Goal: Use online tool/utility: Utilize a website feature to perform a specific function

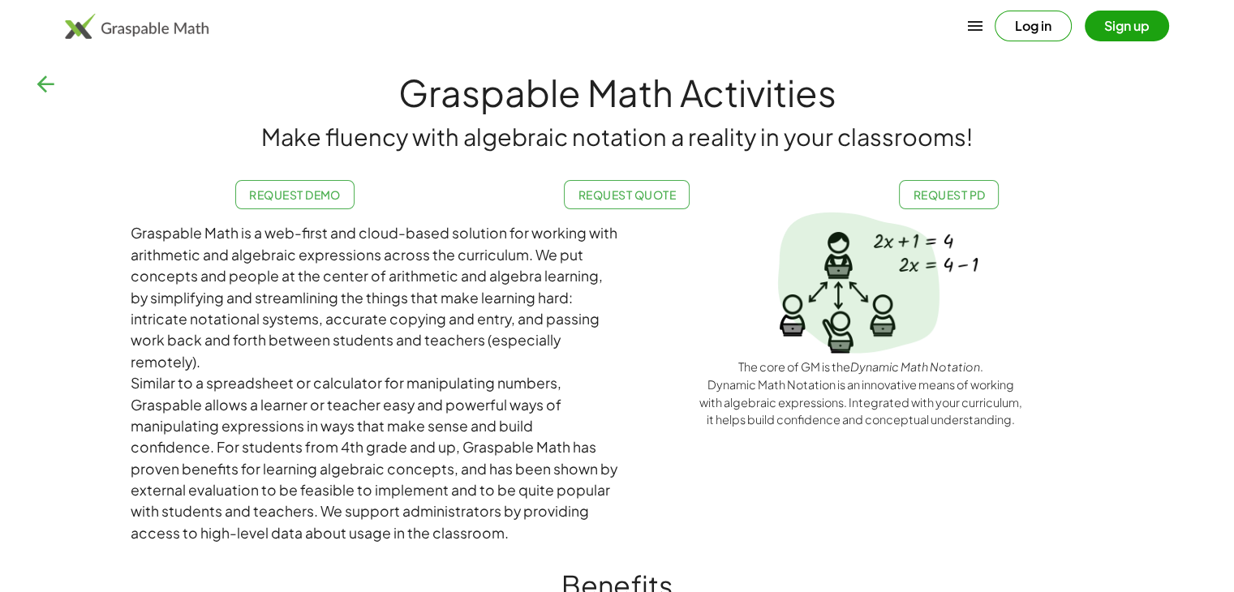
click at [49, 88] on icon "button" at bounding box center [45, 84] width 26 height 26
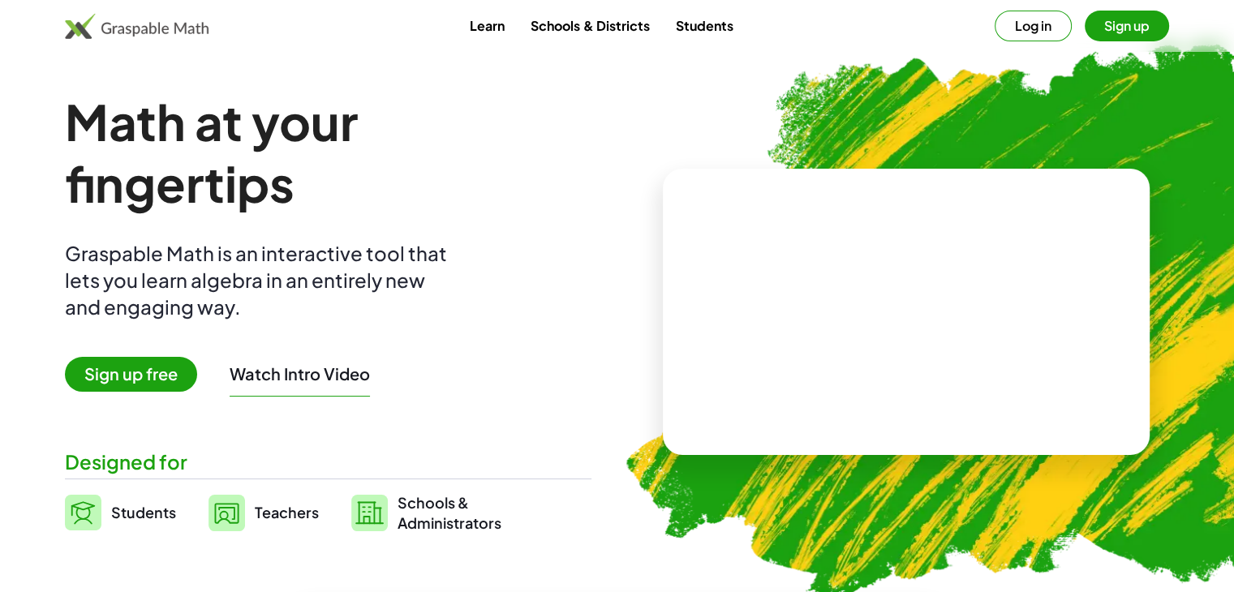
click at [302, 377] on button "Watch Intro Video" at bounding box center [300, 373] width 140 height 21
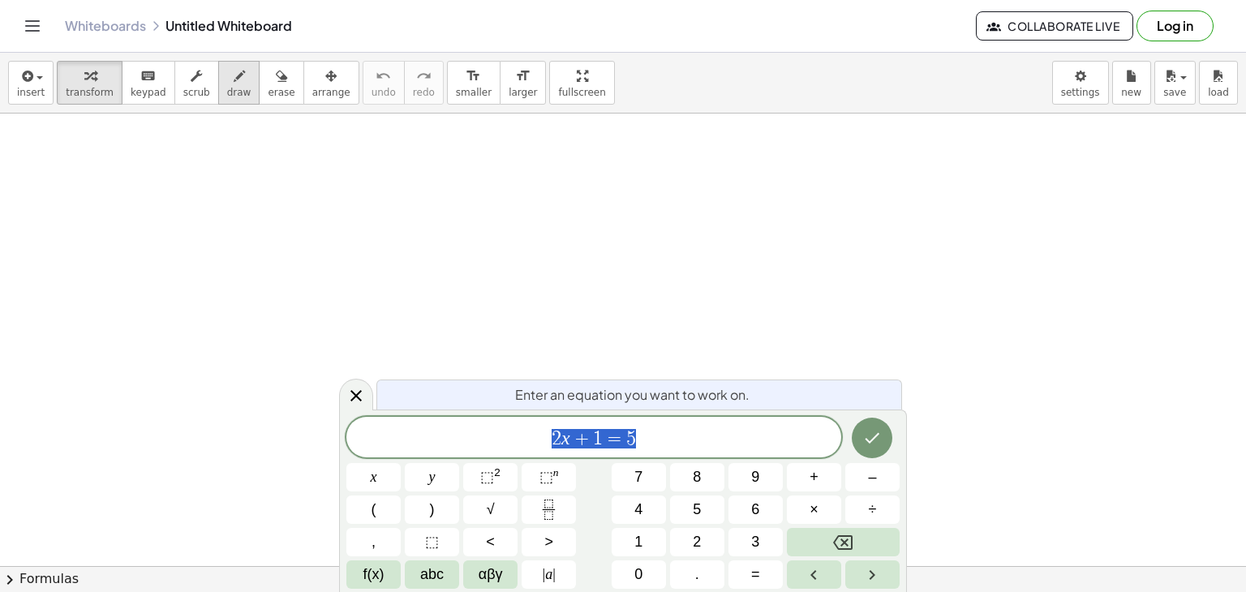
click at [227, 87] on span "draw" at bounding box center [239, 92] width 24 height 11
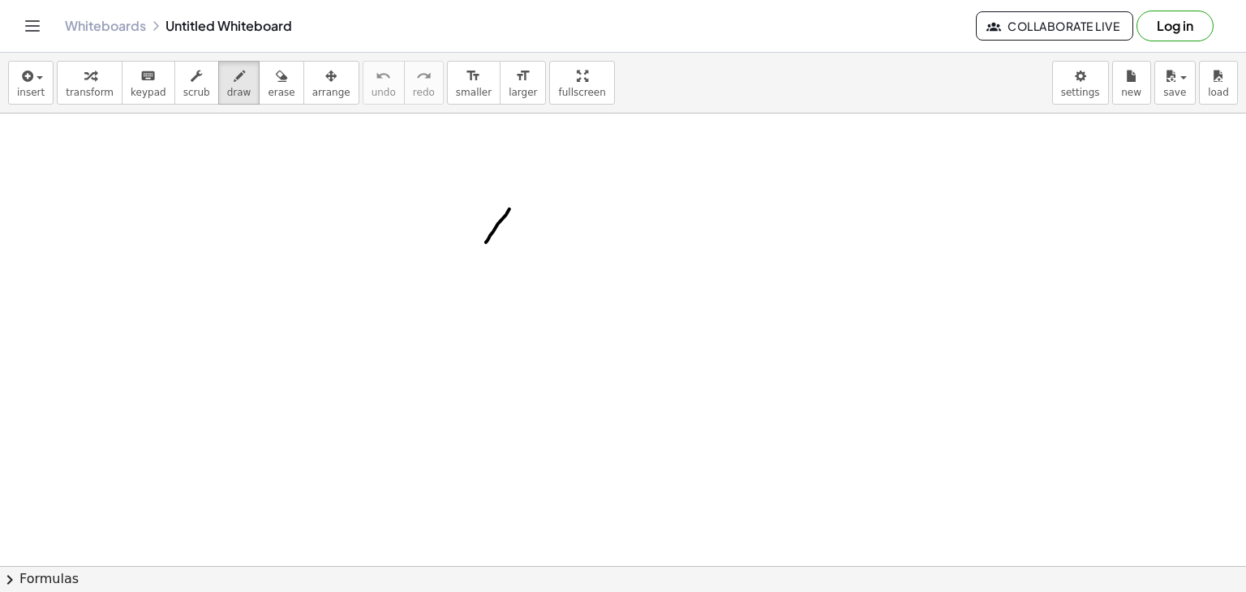
drag, startPoint x: 509, startPoint y: 208, endPoint x: 486, endPoint y: 242, distance: 40.7
drag, startPoint x: 478, startPoint y: 222, endPoint x: 515, endPoint y: 242, distance: 42.1
drag, startPoint x: 555, startPoint y: 215, endPoint x: 557, endPoint y: 243, distance: 27.7
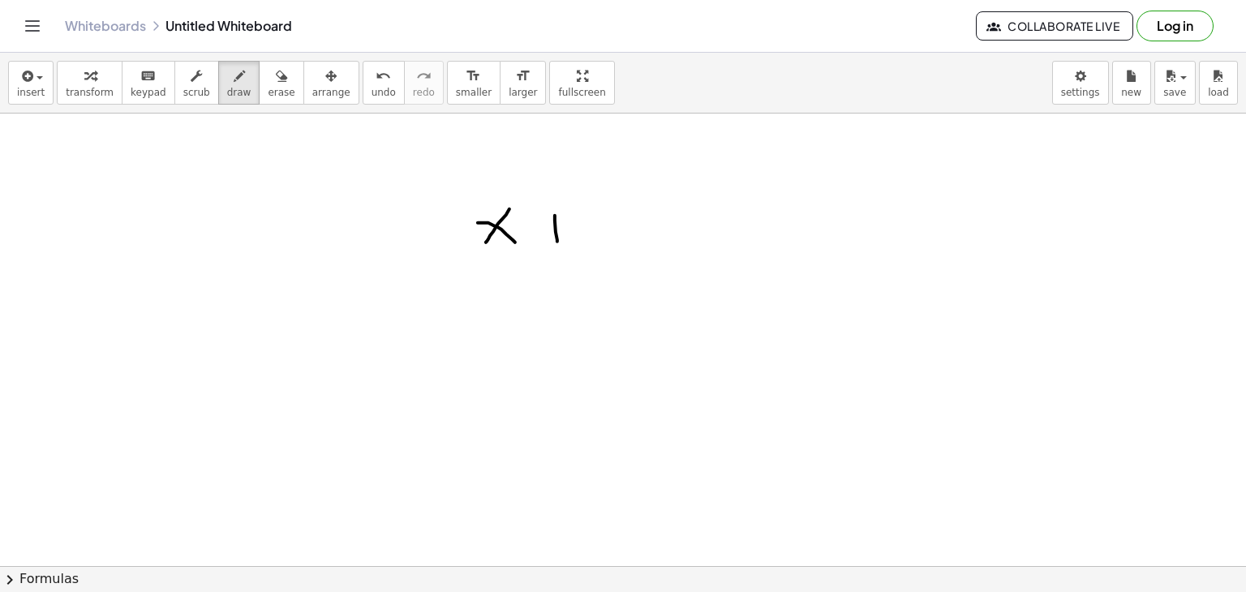
drag, startPoint x: 542, startPoint y: 226, endPoint x: 577, endPoint y: 232, distance: 35.5
drag, startPoint x: 594, startPoint y: 208, endPoint x: 591, endPoint y: 249, distance: 40.7
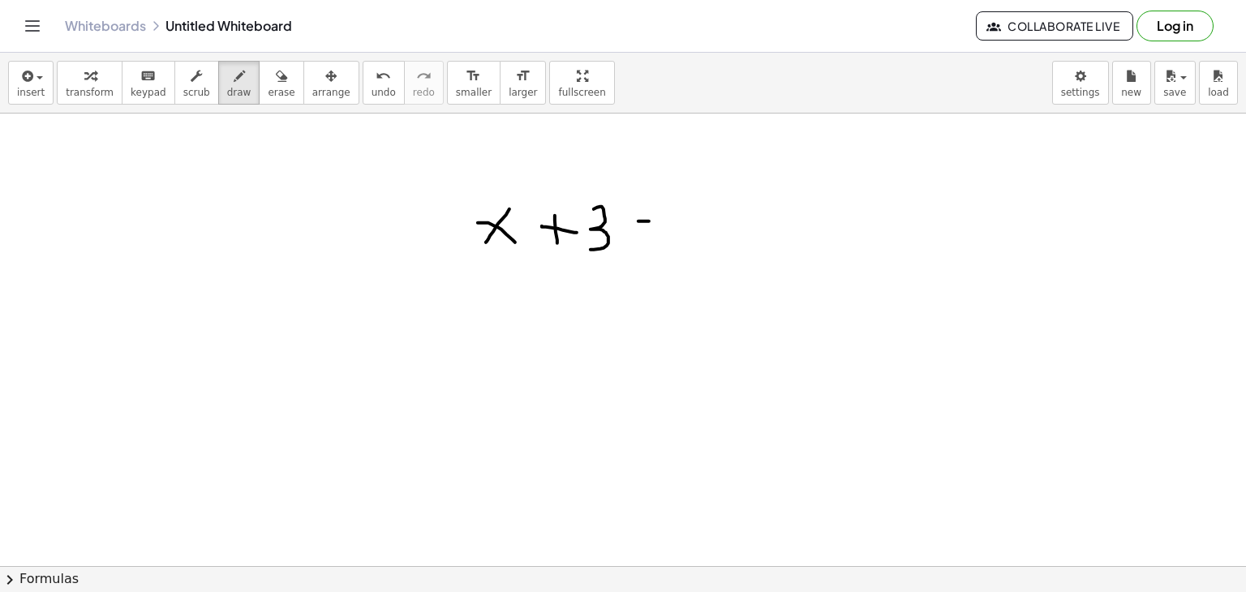
drag, startPoint x: 638, startPoint y: 221, endPoint x: 651, endPoint y: 220, distance: 12.2
drag, startPoint x: 642, startPoint y: 226, endPoint x: 652, endPoint y: 225, distance: 9.9
drag, startPoint x: 691, startPoint y: 208, endPoint x: 707, endPoint y: 244, distance: 39.9
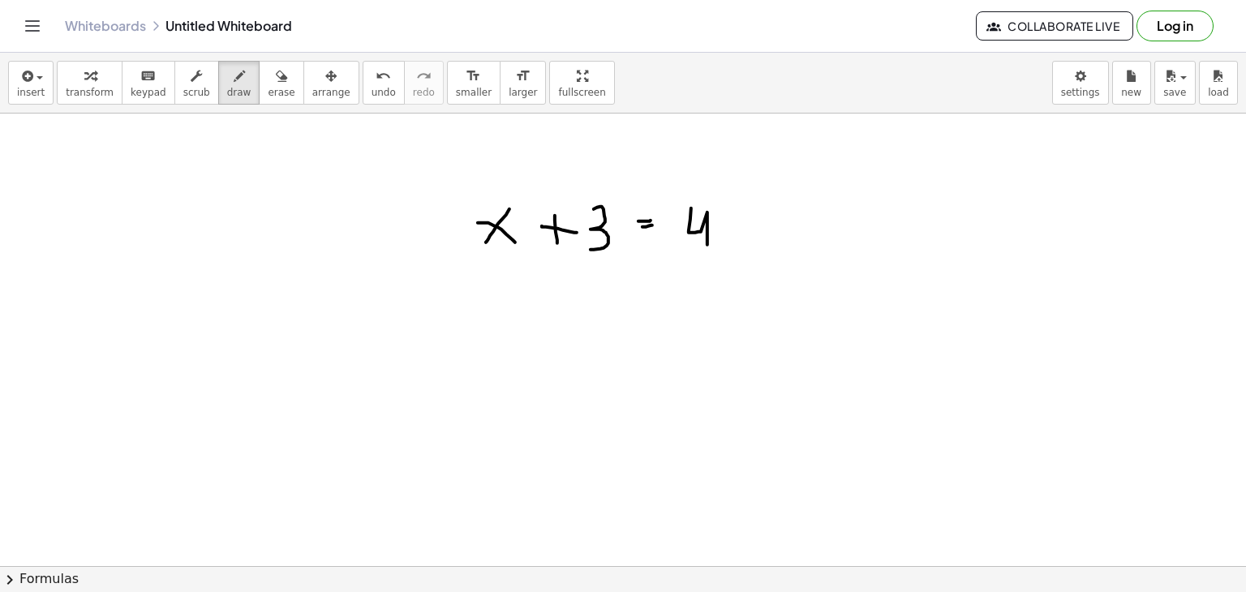
click at [84, 74] on icon "button" at bounding box center [89, 76] width 11 height 19
drag, startPoint x: 453, startPoint y: 171, endPoint x: 685, endPoint y: 293, distance: 261.3
click at [84, 82] on icon "button" at bounding box center [89, 76] width 11 height 19
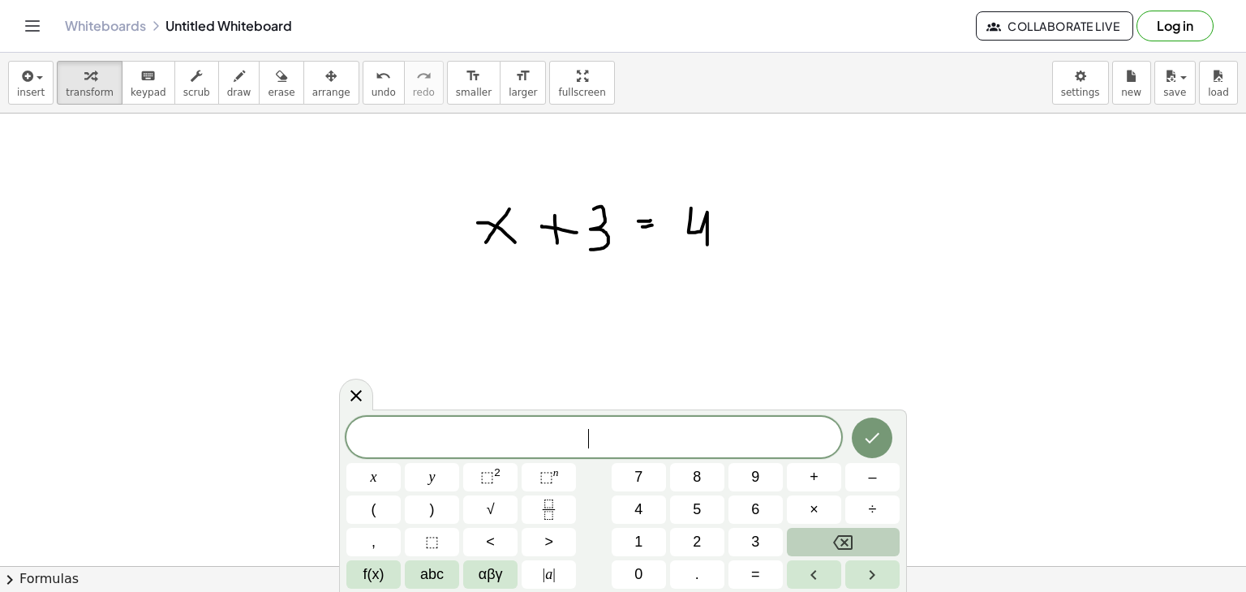
click at [858, 540] on button "Backspace" at bounding box center [843, 542] width 113 height 28
click at [371, 475] on span "x" at bounding box center [374, 477] width 6 height 22
click at [818, 473] on button "+" at bounding box center [814, 477] width 54 height 28
click at [759, 539] on button "3" at bounding box center [755, 542] width 54 height 28
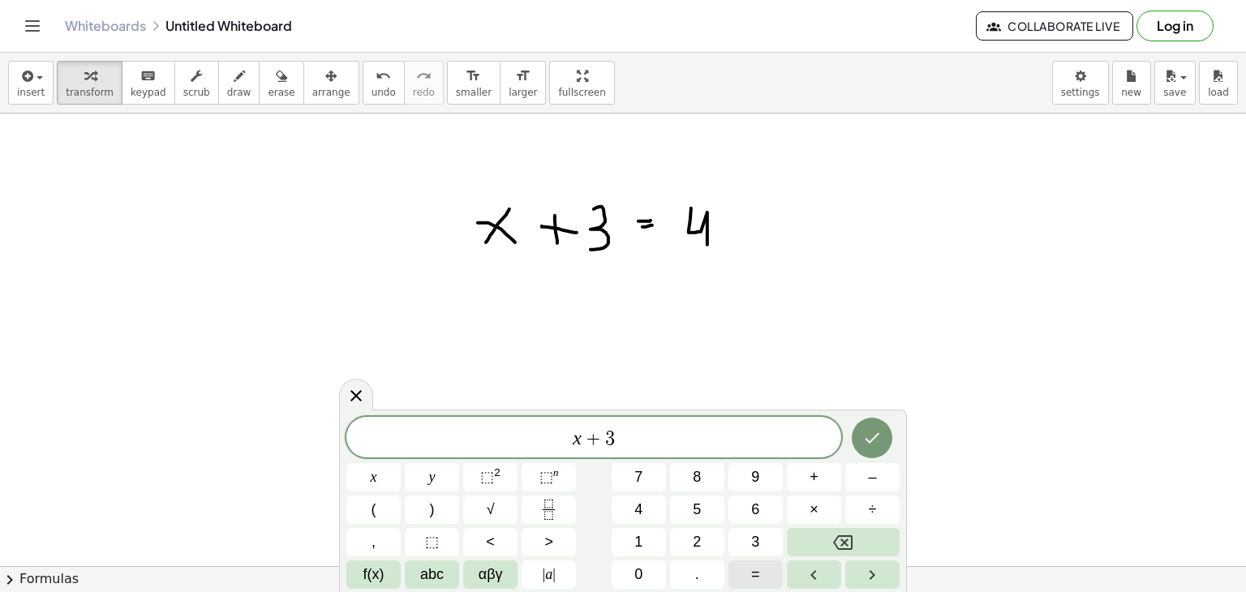
click at [754, 577] on span "=" at bounding box center [755, 575] width 9 height 22
click at [636, 510] on span "4" at bounding box center [638, 510] width 8 height 22
click at [875, 432] on icon "Done" at bounding box center [871, 437] width 19 height 19
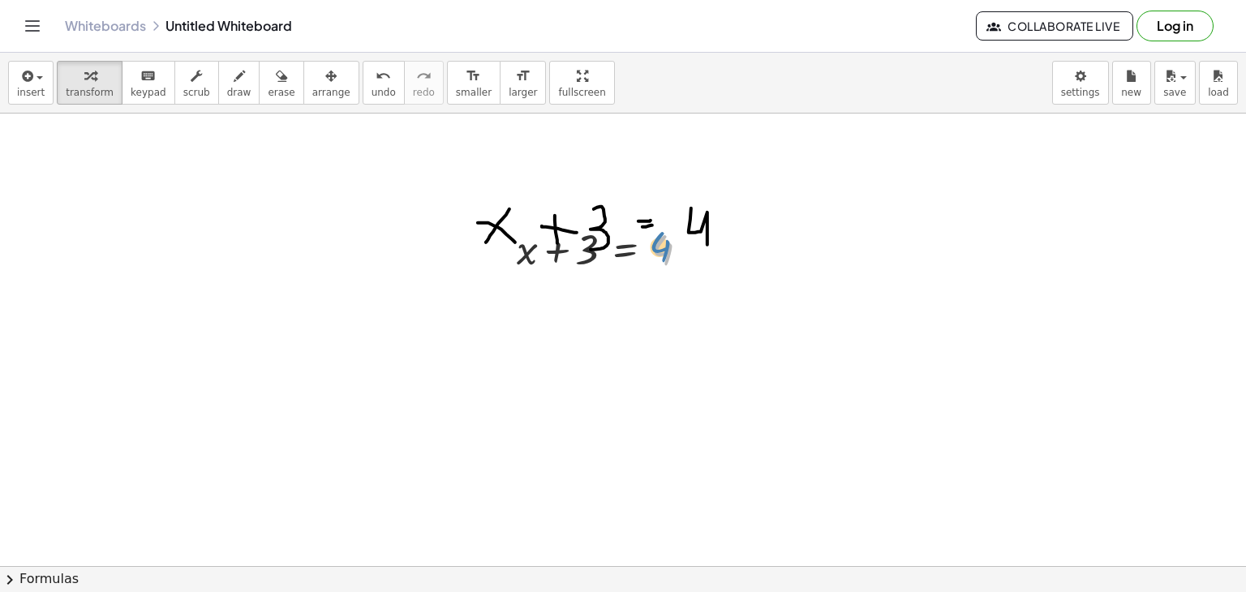
drag, startPoint x: 655, startPoint y: 251, endPoint x: 648, endPoint y: 241, distance: 12.8
click at [648, 241] on div at bounding box center [609, 248] width 201 height 55
click at [268, 87] on span "erase" at bounding box center [281, 92] width 27 height 11
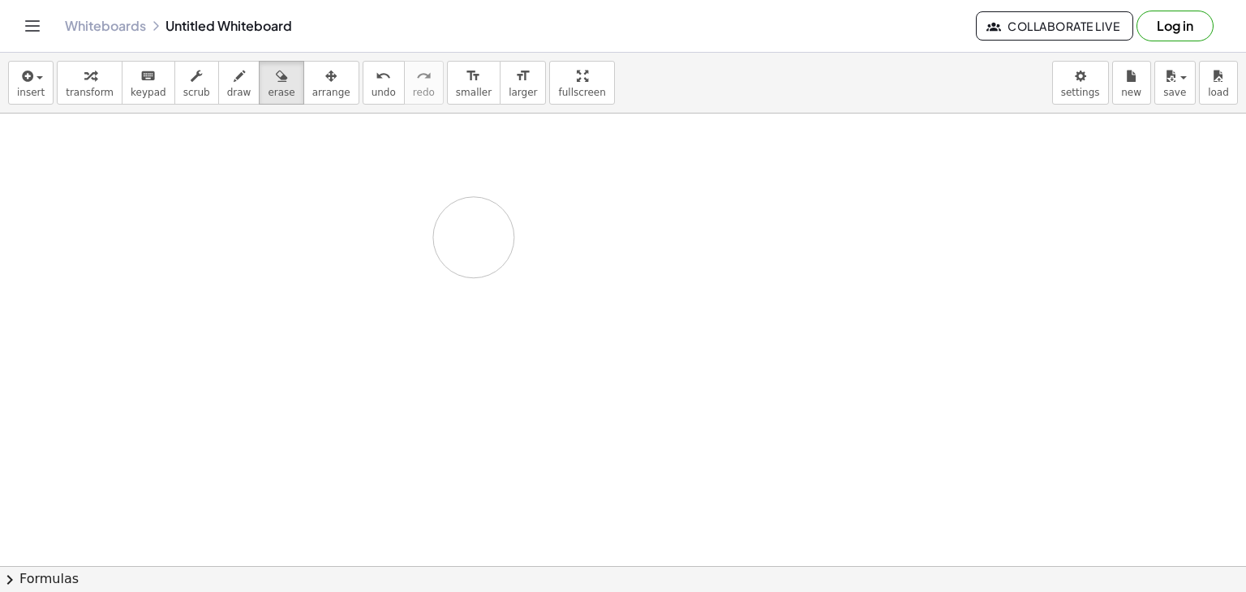
drag, startPoint x: 390, startPoint y: 179, endPoint x: 410, endPoint y: 251, distance: 75.0
click at [131, 88] on span "keypad" at bounding box center [149, 92] width 36 height 11
drag, startPoint x: 578, startPoint y: 260, endPoint x: 675, endPoint y: 304, distance: 107.1
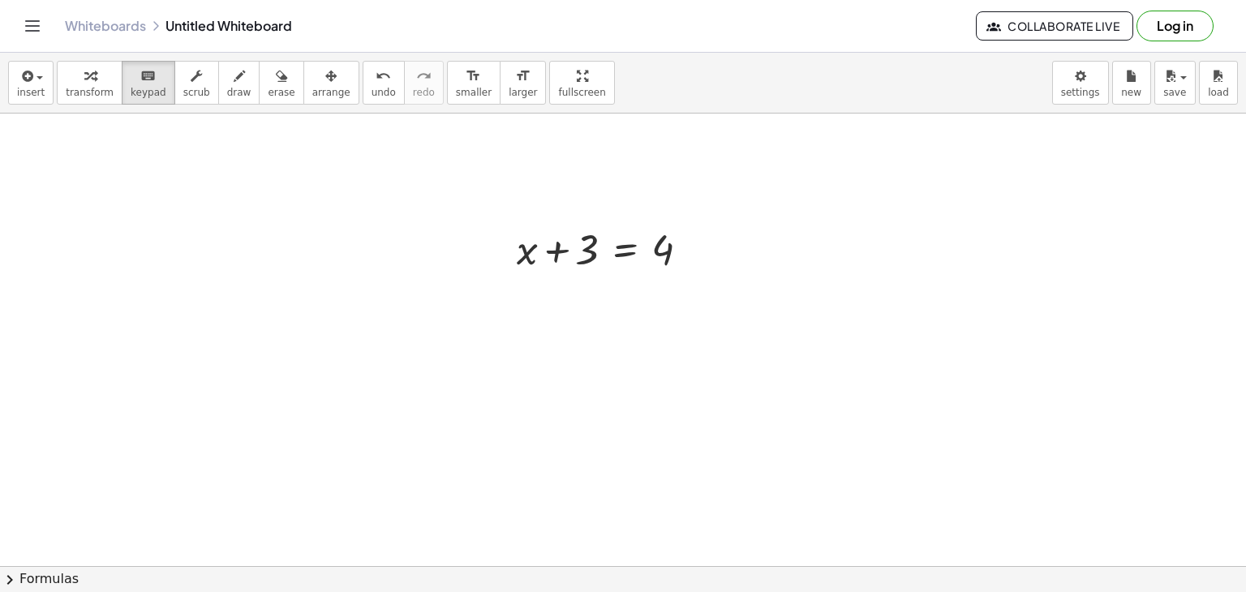
drag, startPoint x: 659, startPoint y: 258, endPoint x: 661, endPoint y: 337, distance: 79.5
click at [667, 251] on div at bounding box center [662, 250] width 23 height 45
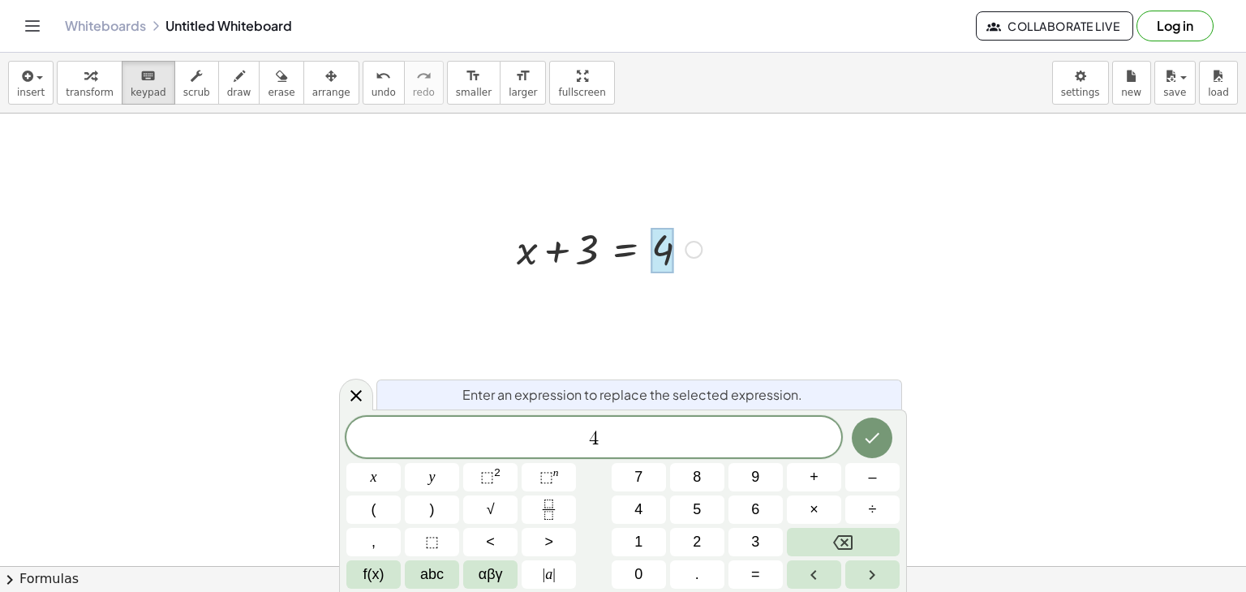
click at [577, 251] on div at bounding box center [609, 248] width 201 height 55
click at [582, 251] on div at bounding box center [609, 248] width 201 height 55
click at [865, 445] on icon "Done" at bounding box center [871, 437] width 19 height 19
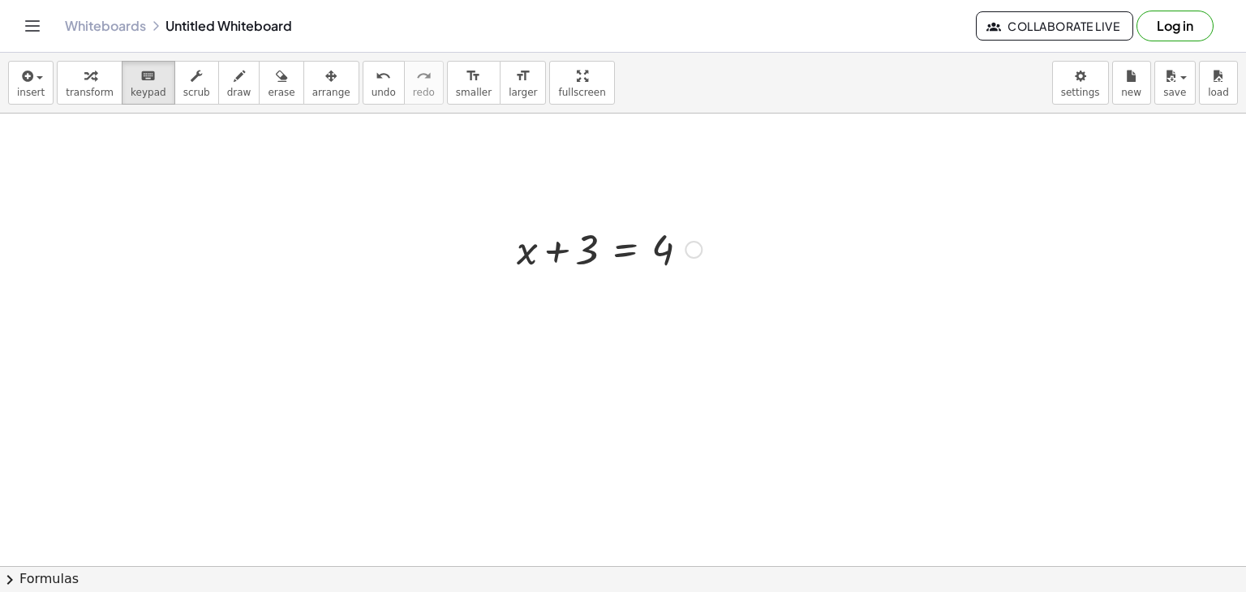
click at [693, 254] on div at bounding box center [694, 250] width 18 height 18
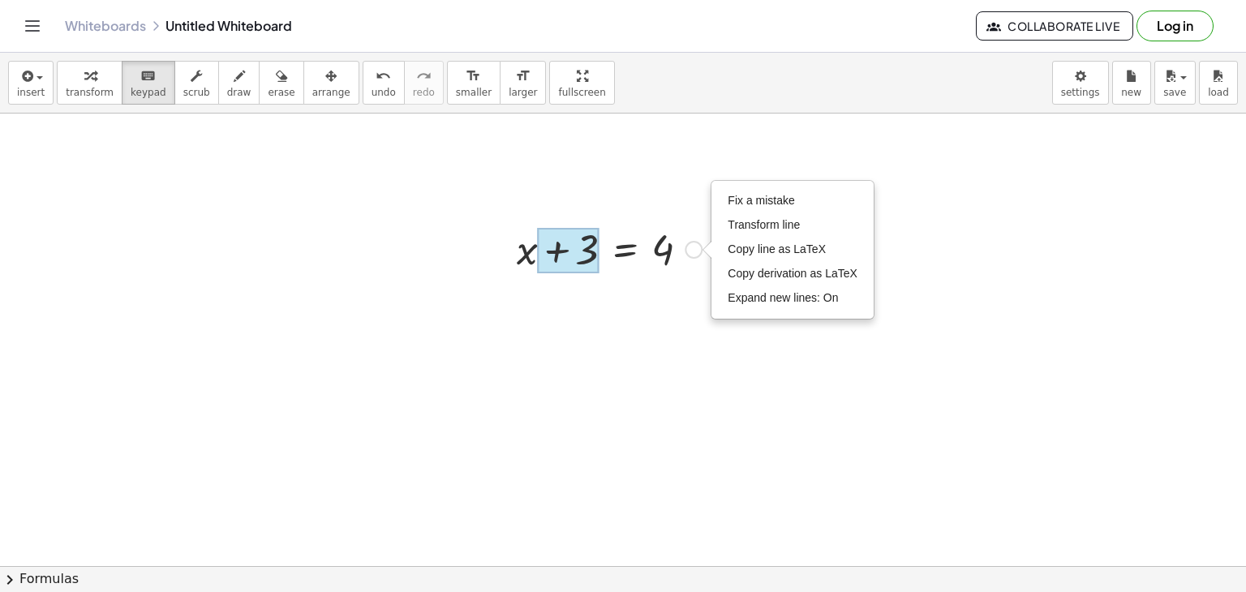
click at [580, 244] on div at bounding box center [568, 250] width 61 height 45
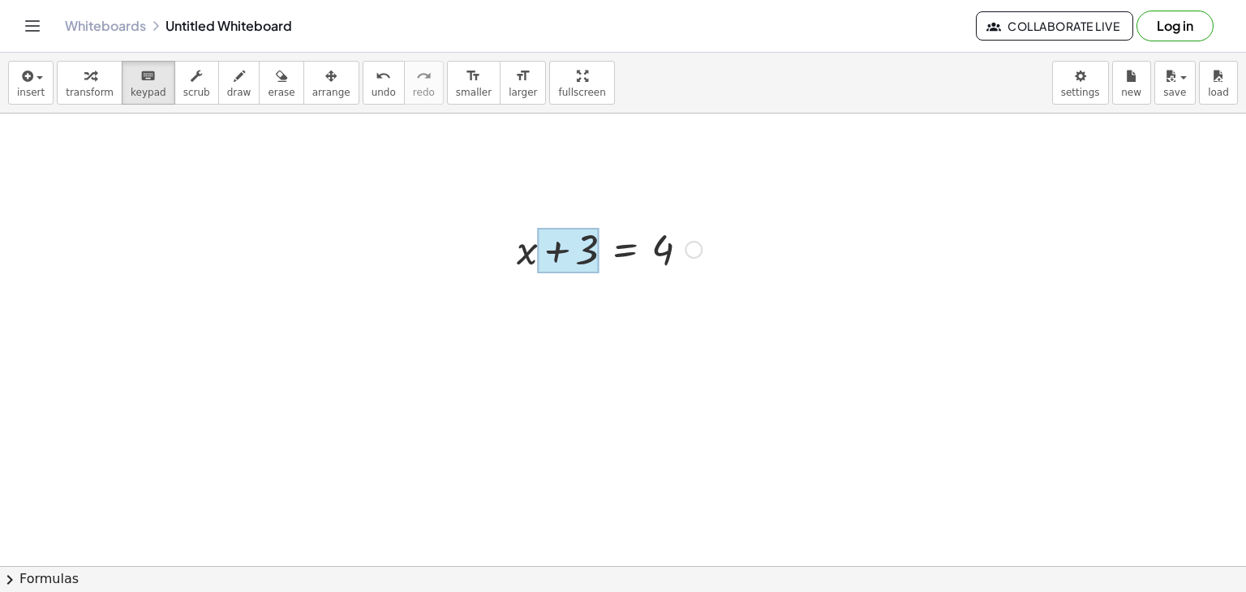
click at [565, 247] on div at bounding box center [568, 250] width 61 height 45
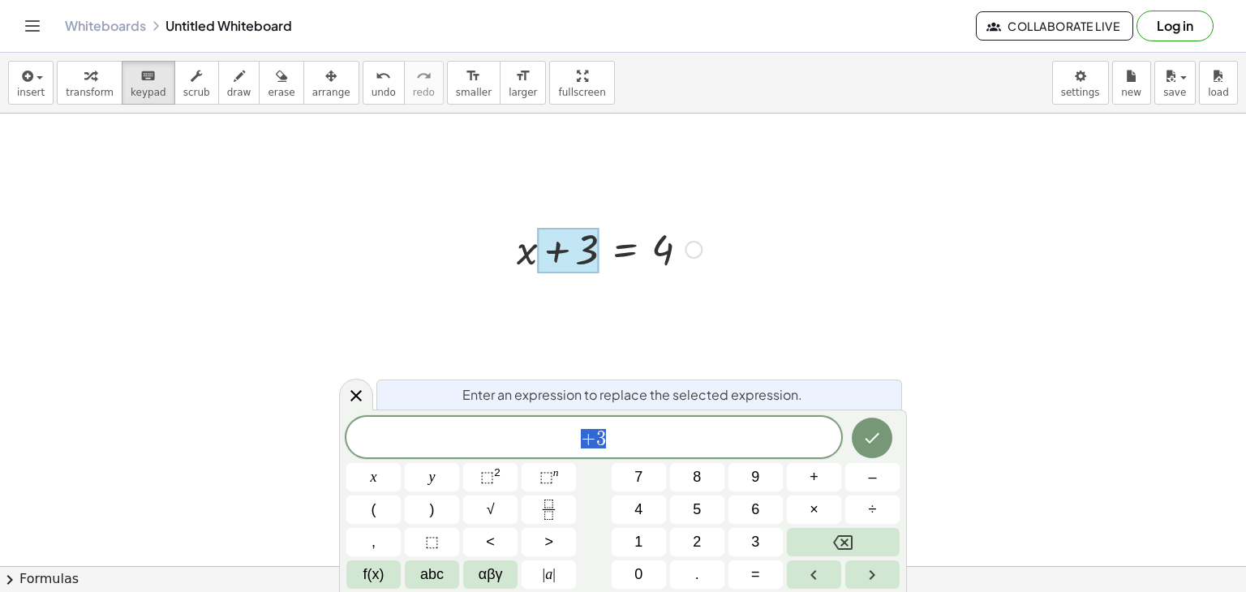
click at [521, 249] on div at bounding box center [609, 248] width 201 height 55
